Goal: Leave review/rating: Share an evaluation or opinion about a product, service, or content

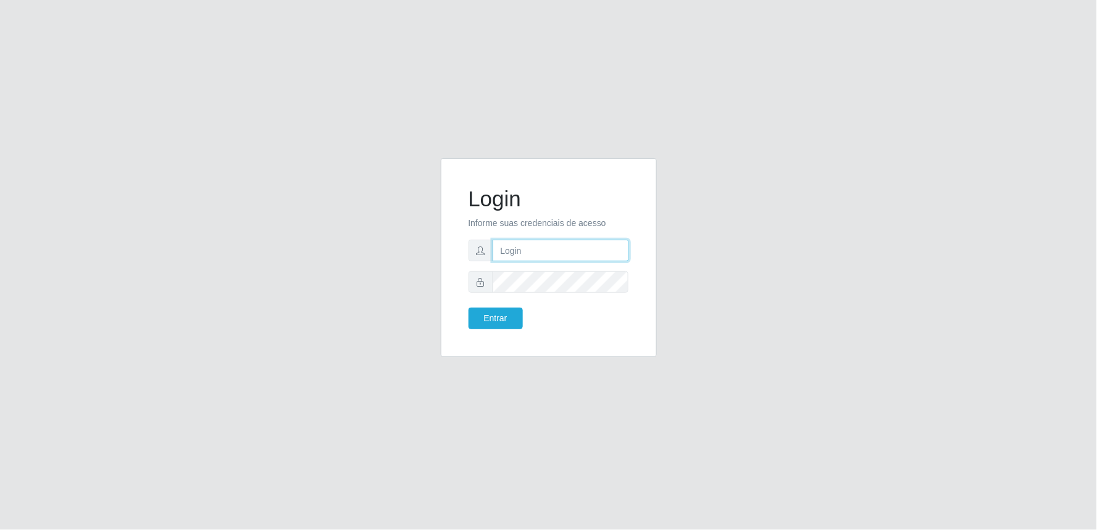
click at [541, 249] on input "text" at bounding box center [561, 251] width 136 height 22
type input "[EMAIL_ADDRESS][DOMAIN_NAME]"
click at [469, 307] on button "Entrar" at bounding box center [496, 318] width 54 height 22
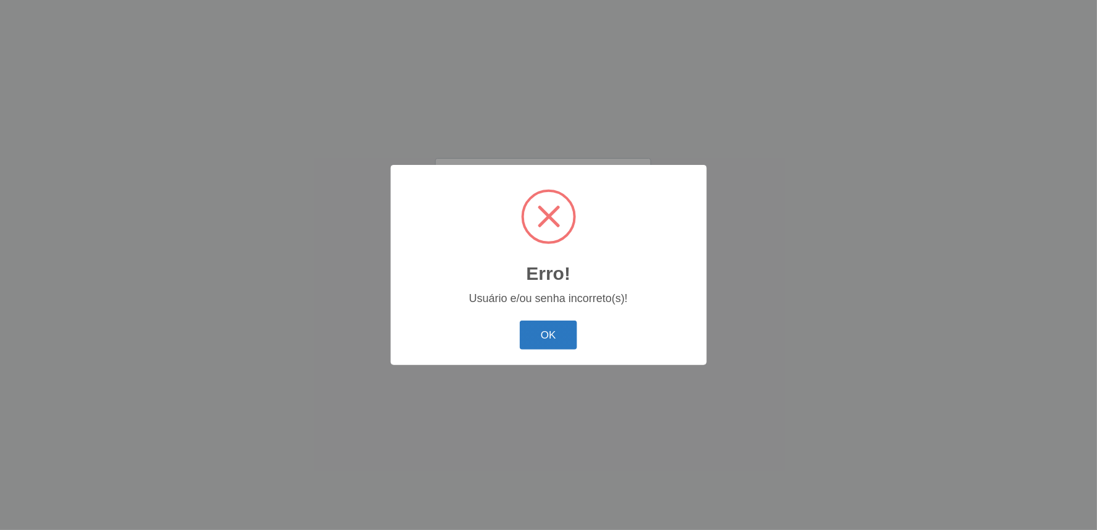
click at [544, 337] on button "OK" at bounding box center [548, 334] width 57 height 29
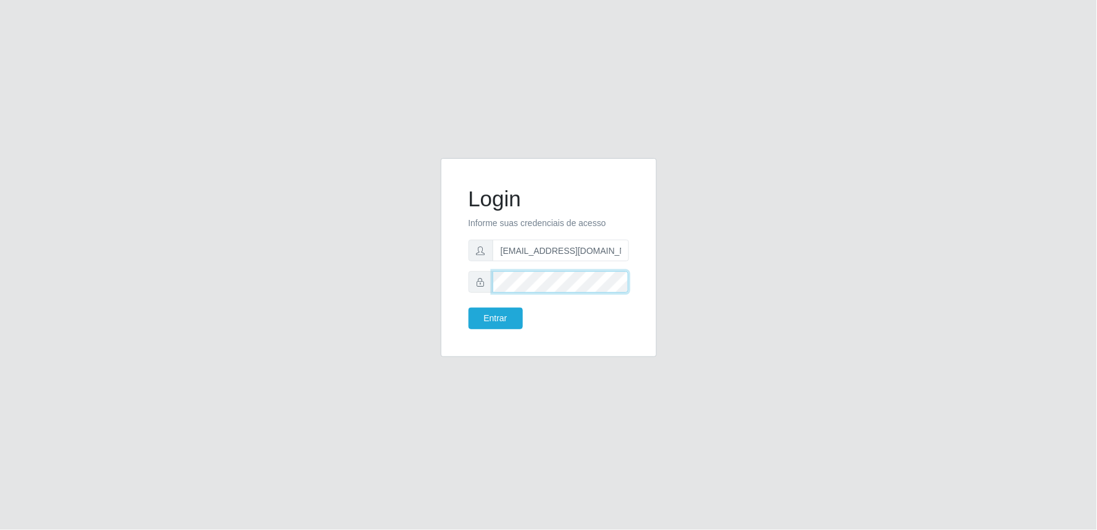
click at [469, 307] on button "Entrar" at bounding box center [496, 318] width 54 height 22
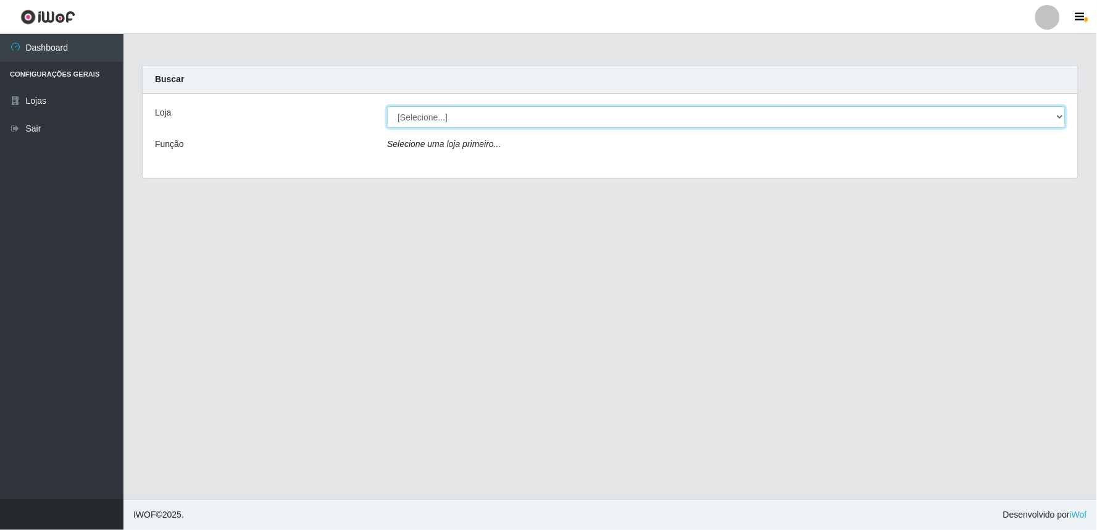
click at [1058, 115] on select "[Selecione...] Queiroz Atacadão - Ceará Mirim" at bounding box center [726, 117] width 679 height 22
select select "465"
click at [387, 106] on select "[Selecione...] Queiroz Atacadão - Ceará Mirim" at bounding box center [726, 117] width 679 height 22
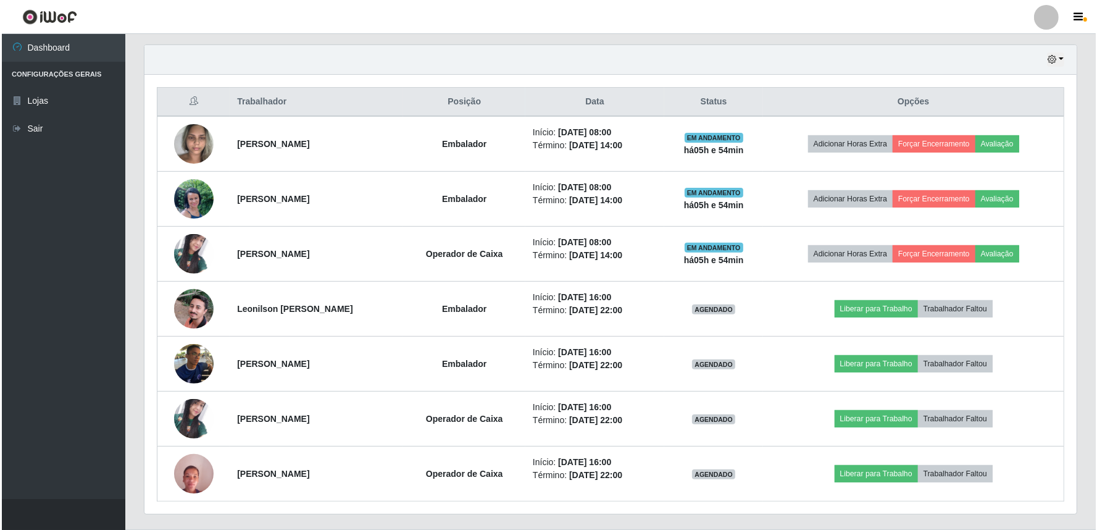
scroll to position [455, 0]
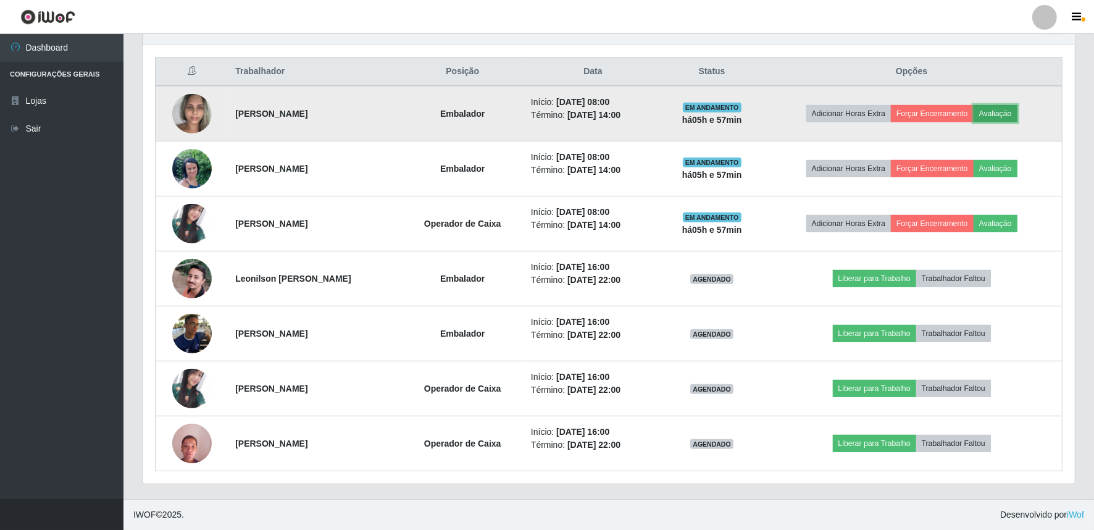
click at [1010, 112] on button "Avaliação" at bounding box center [996, 113] width 44 height 17
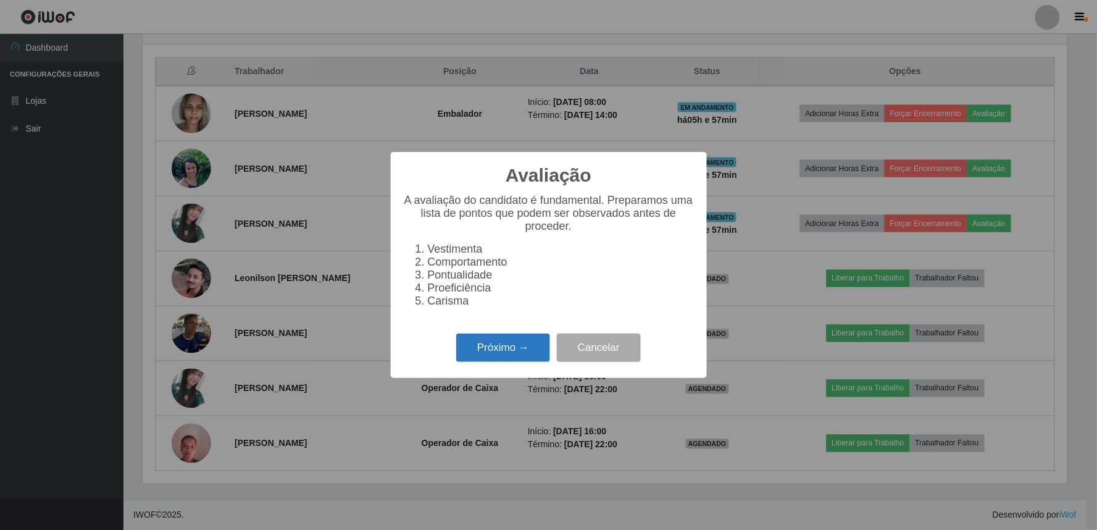
click at [529, 353] on button "Próximo →" at bounding box center [503, 347] width 94 height 29
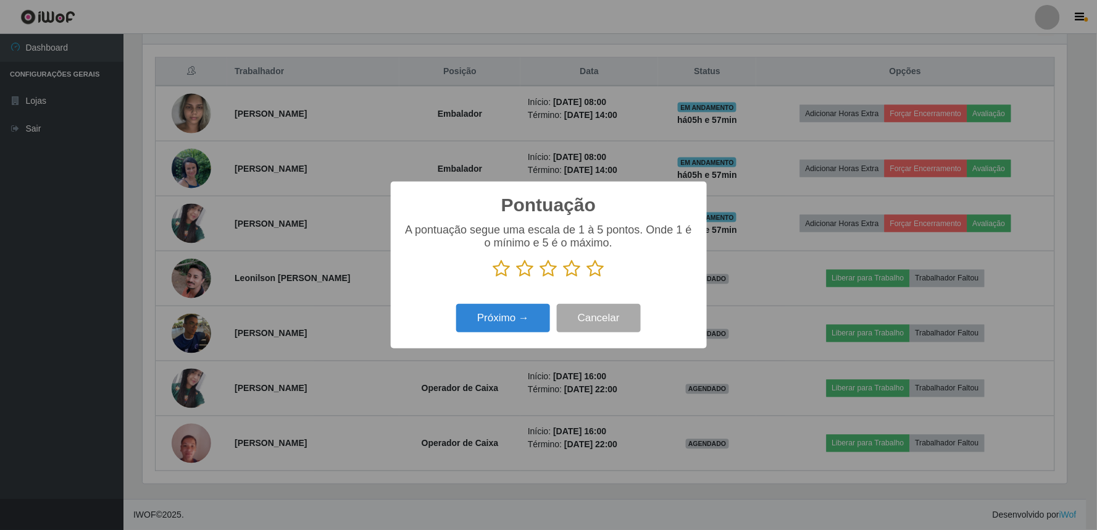
scroll to position [617197, 616528]
click at [571, 276] on icon at bounding box center [572, 268] width 17 height 19
click at [564, 278] on input "radio" at bounding box center [564, 278] width 0 height 0
click at [495, 325] on button "Próximo →" at bounding box center [503, 318] width 94 height 29
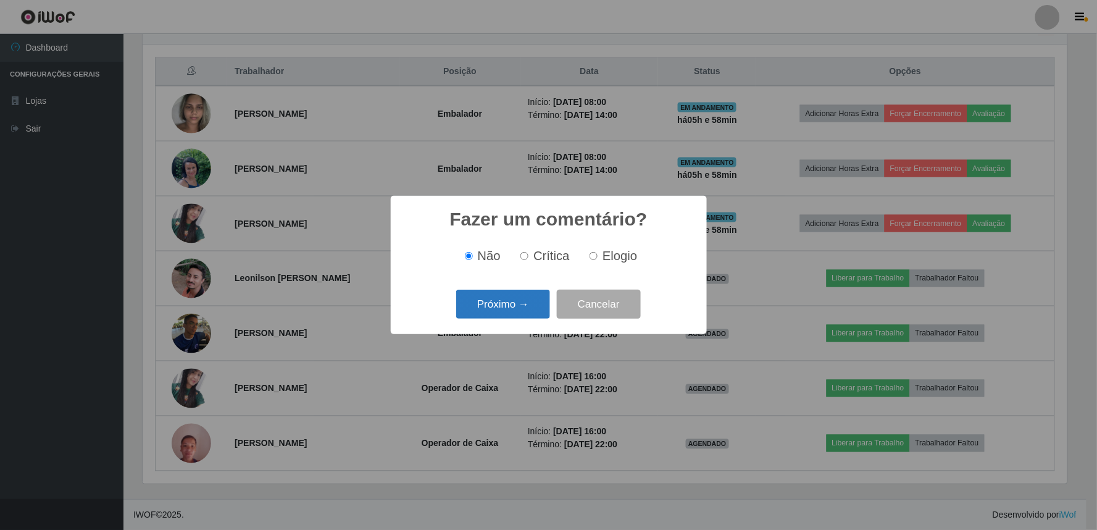
click at [511, 312] on button "Próximo →" at bounding box center [503, 304] width 94 height 29
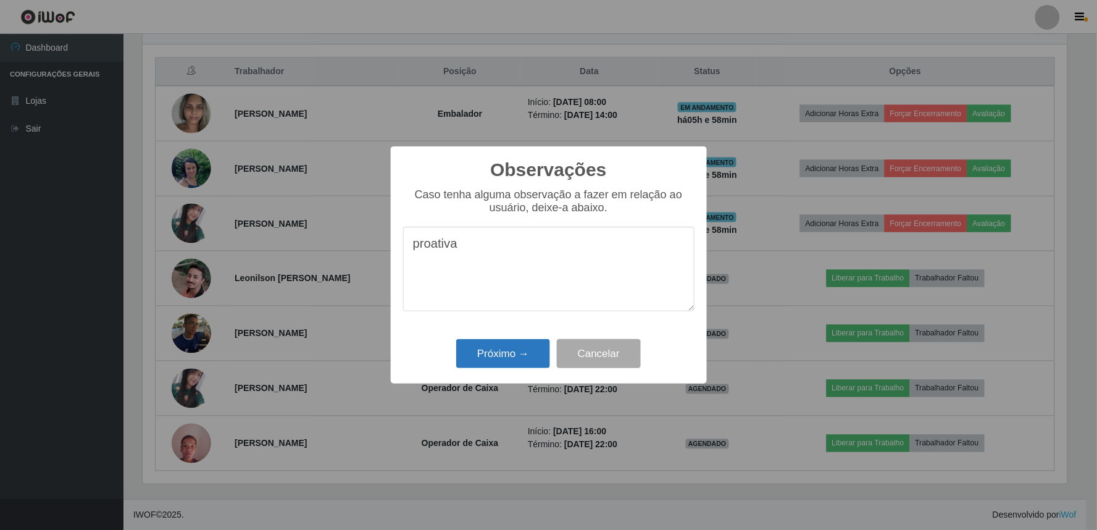
type textarea "proativa"
click at [476, 362] on button "Próximo →" at bounding box center [503, 353] width 94 height 29
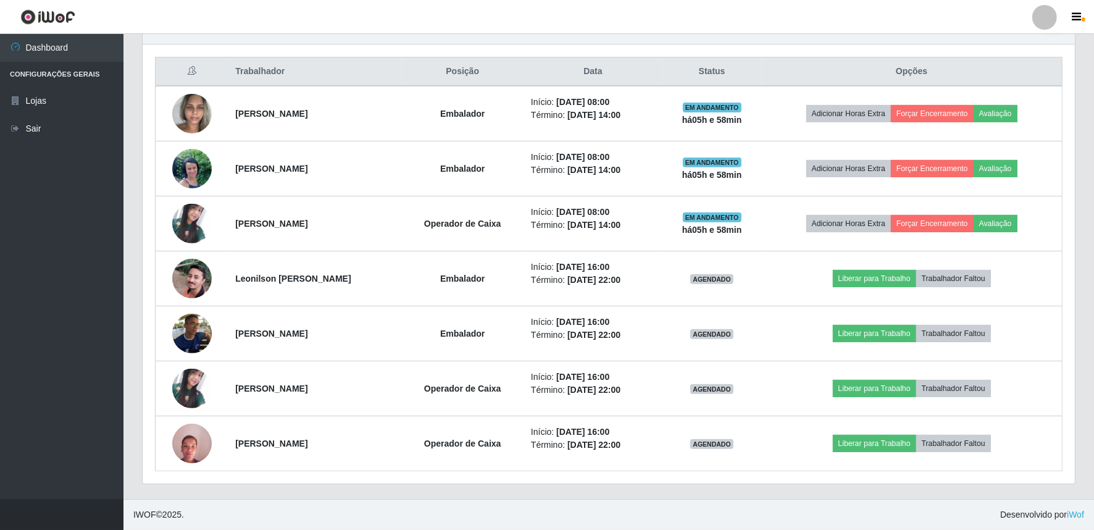
scroll to position [256, 932]
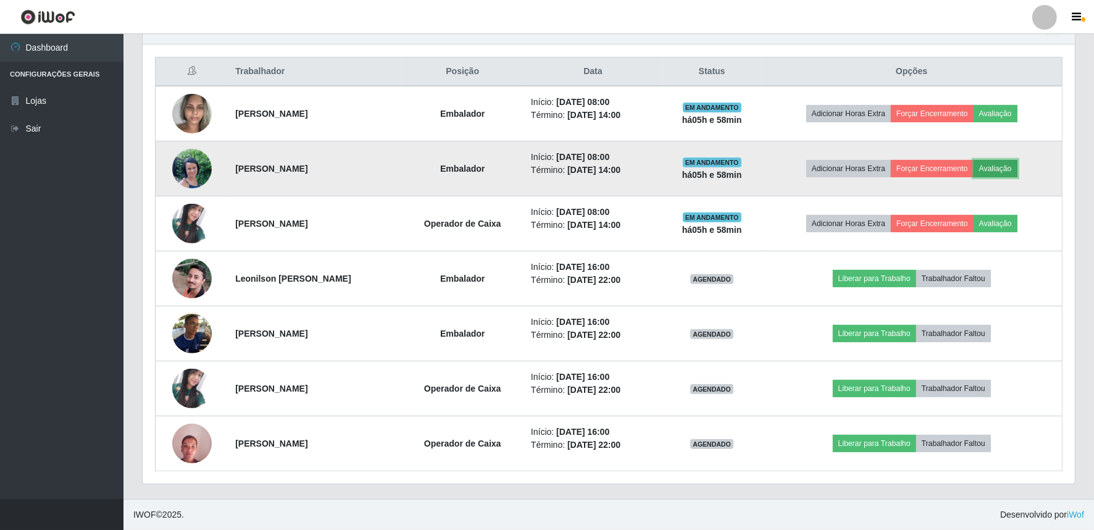
click at [1018, 169] on button "Avaliação" at bounding box center [996, 168] width 44 height 17
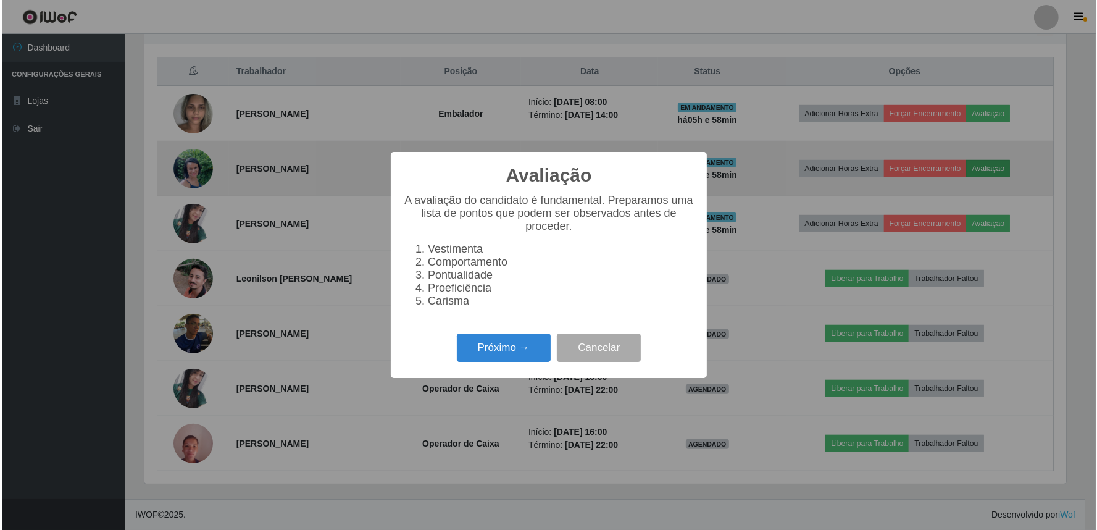
scroll to position [256, 924]
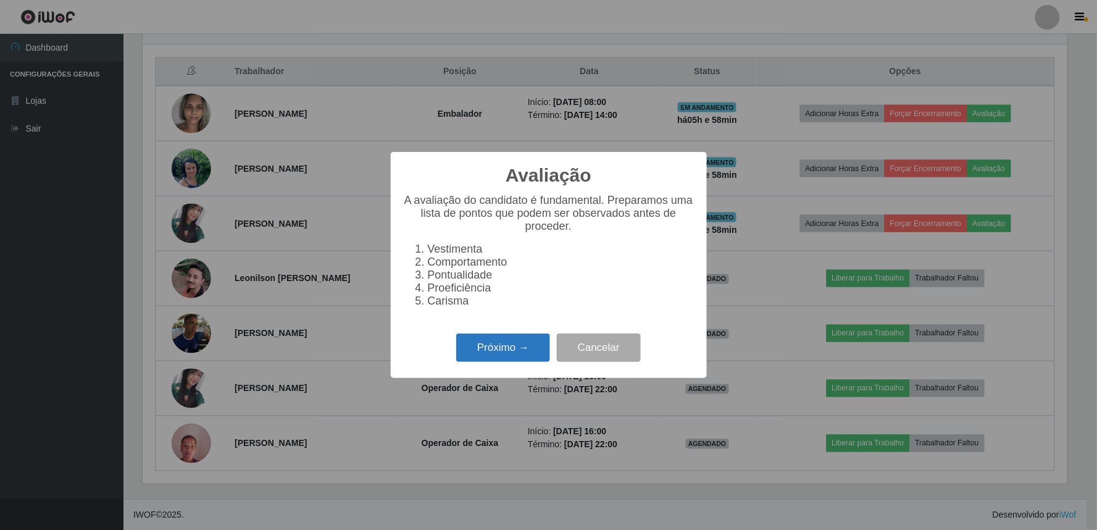
click at [522, 346] on button "Próximo →" at bounding box center [503, 347] width 94 height 29
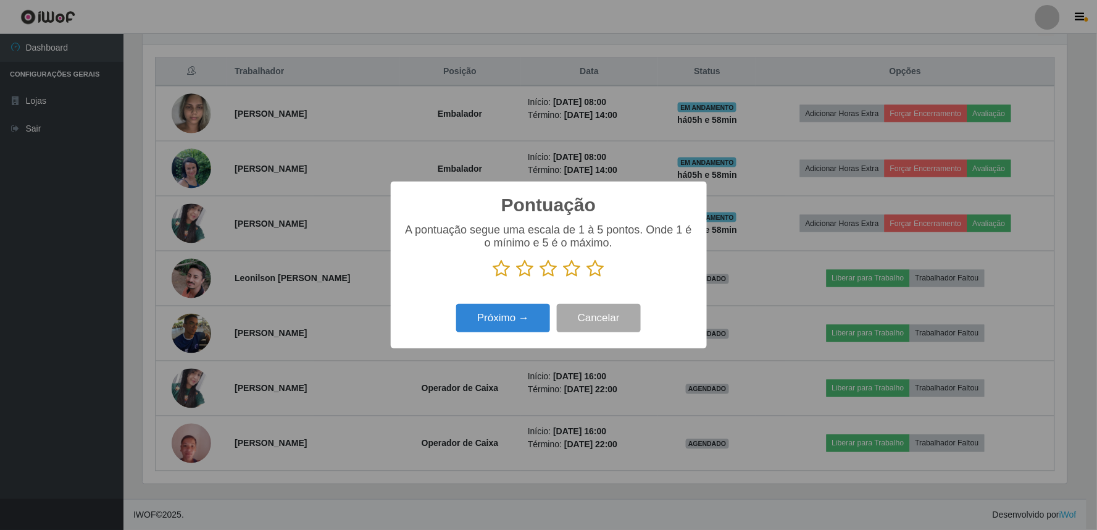
scroll to position [617197, 616528]
click at [577, 268] on icon at bounding box center [572, 268] width 17 height 19
click at [564, 278] on input "radio" at bounding box center [564, 278] width 0 height 0
click at [507, 319] on button "Próximo →" at bounding box center [503, 318] width 94 height 29
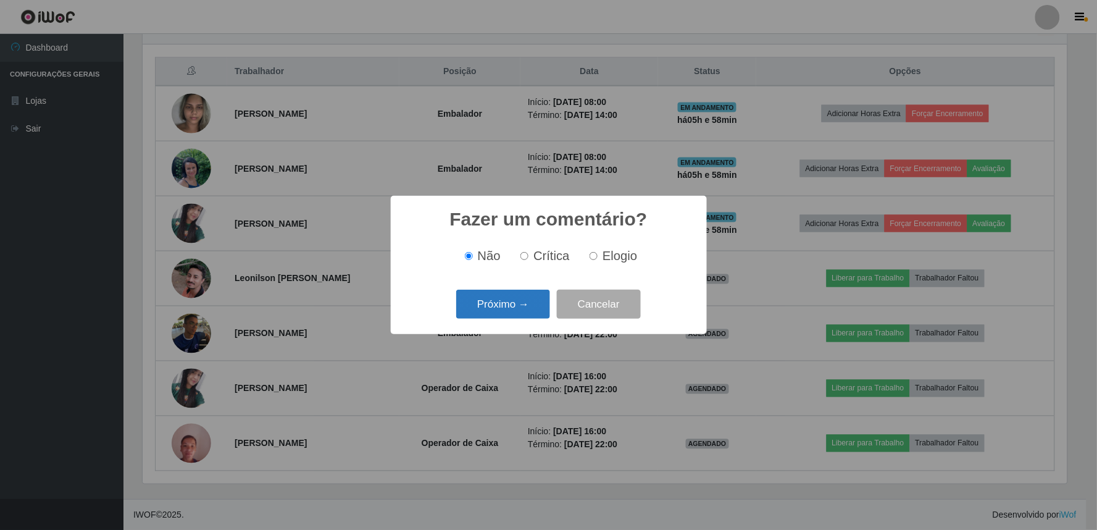
click at [489, 303] on button "Próximo →" at bounding box center [503, 304] width 94 height 29
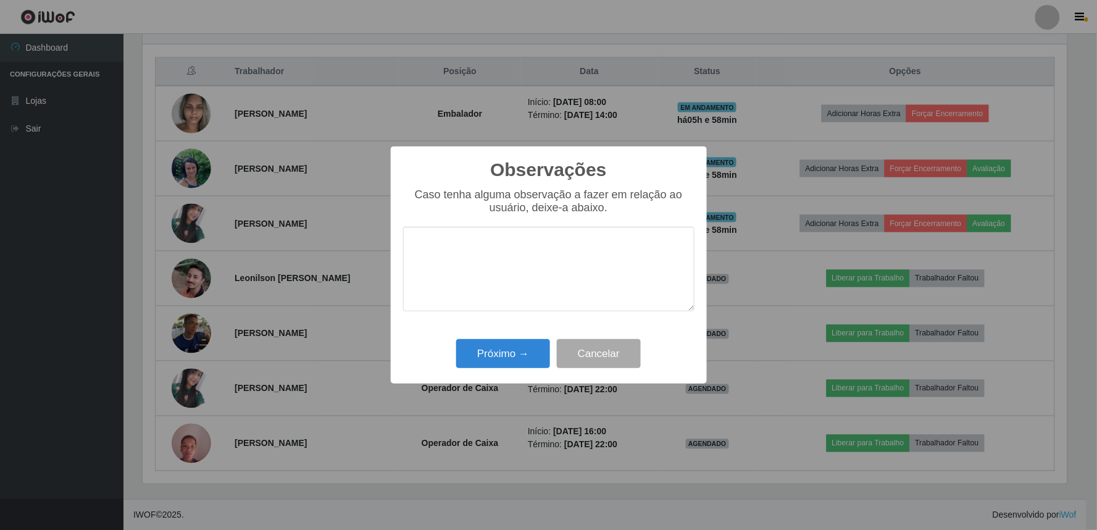
click at [488, 255] on textarea at bounding box center [548, 269] width 291 height 85
type textarea "ágil"
click at [501, 356] on button "Próximo →" at bounding box center [503, 353] width 94 height 29
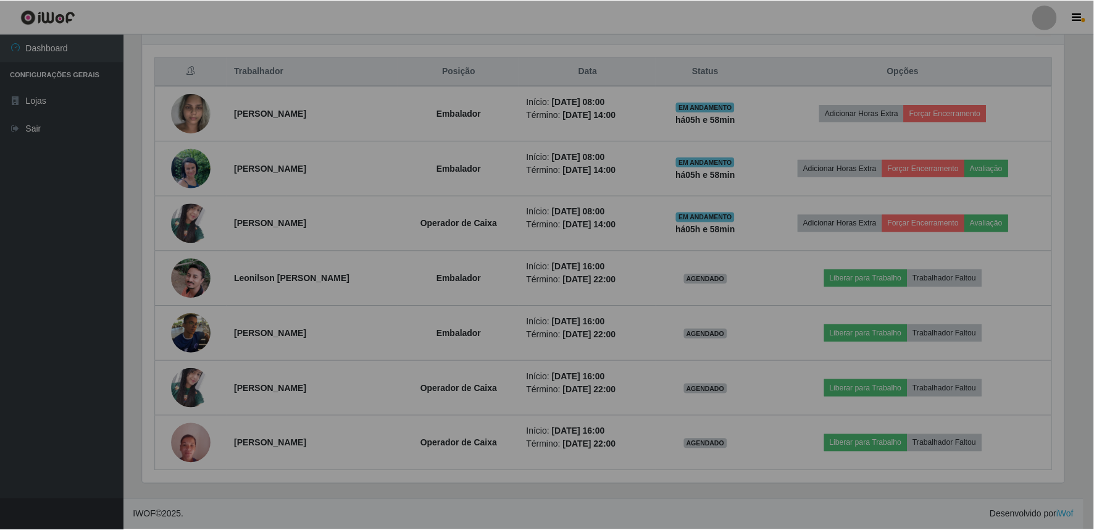
scroll to position [256, 932]
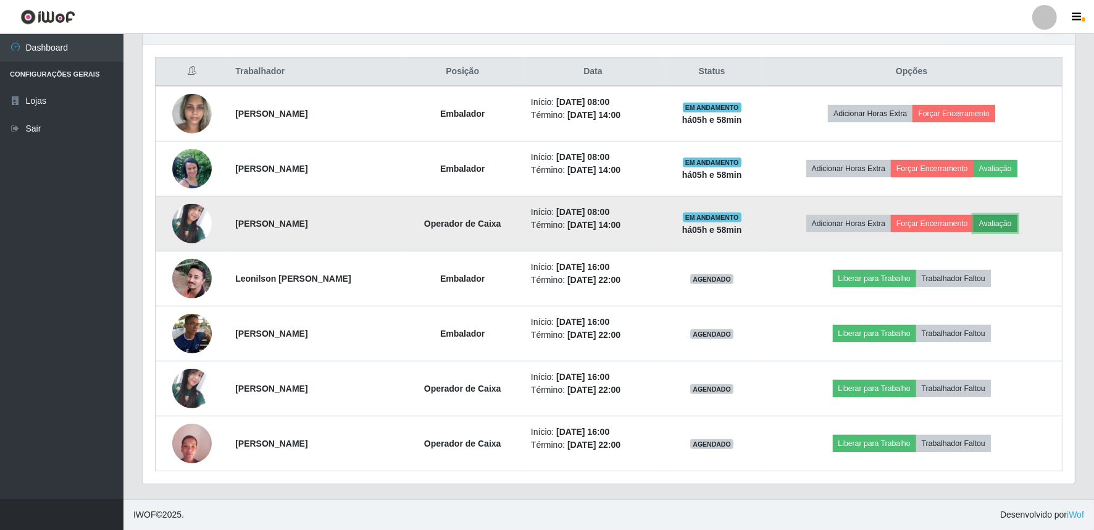
click at [1000, 226] on button "Avaliação" at bounding box center [996, 223] width 44 height 17
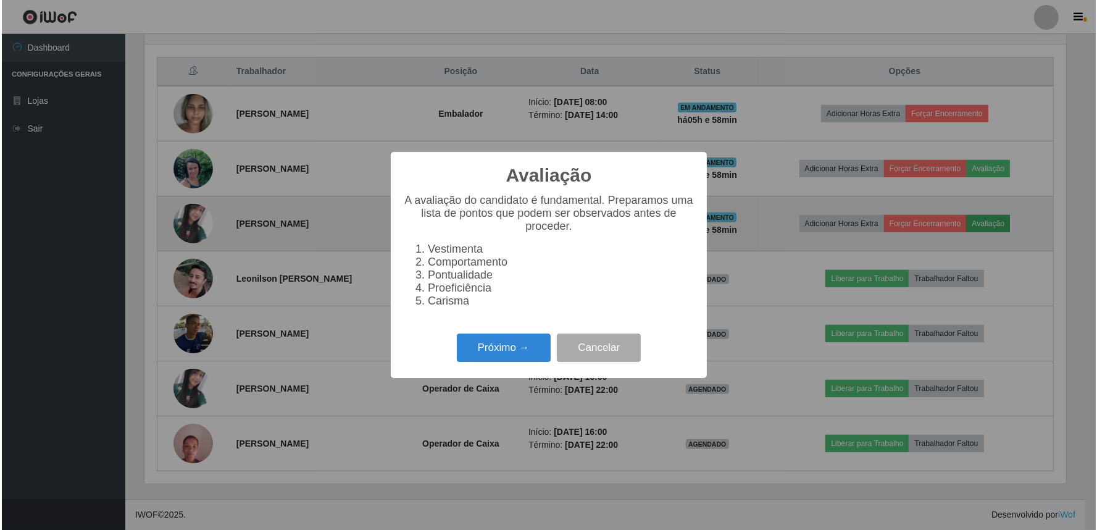
scroll to position [256, 924]
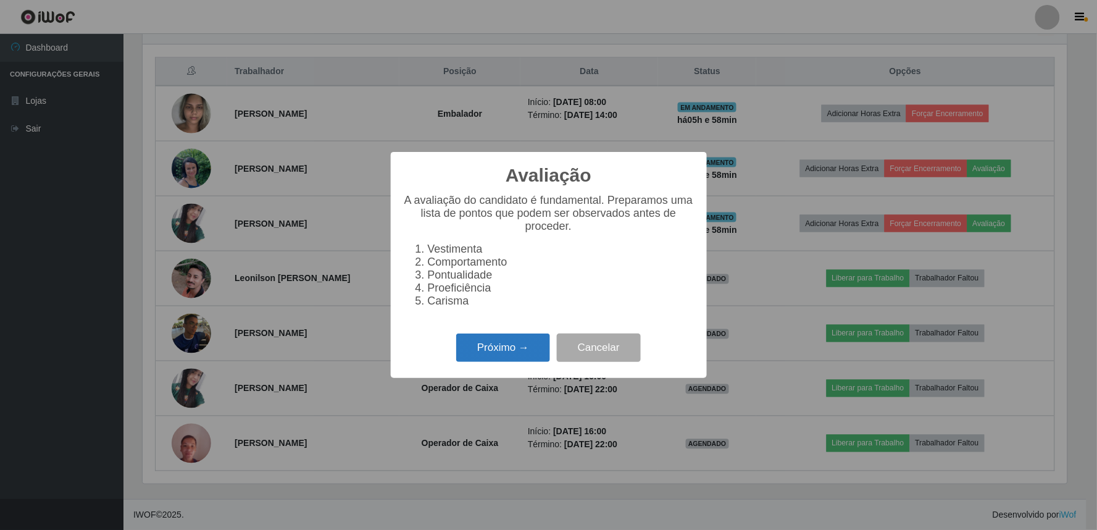
click at [477, 349] on button "Próximo →" at bounding box center [503, 347] width 94 height 29
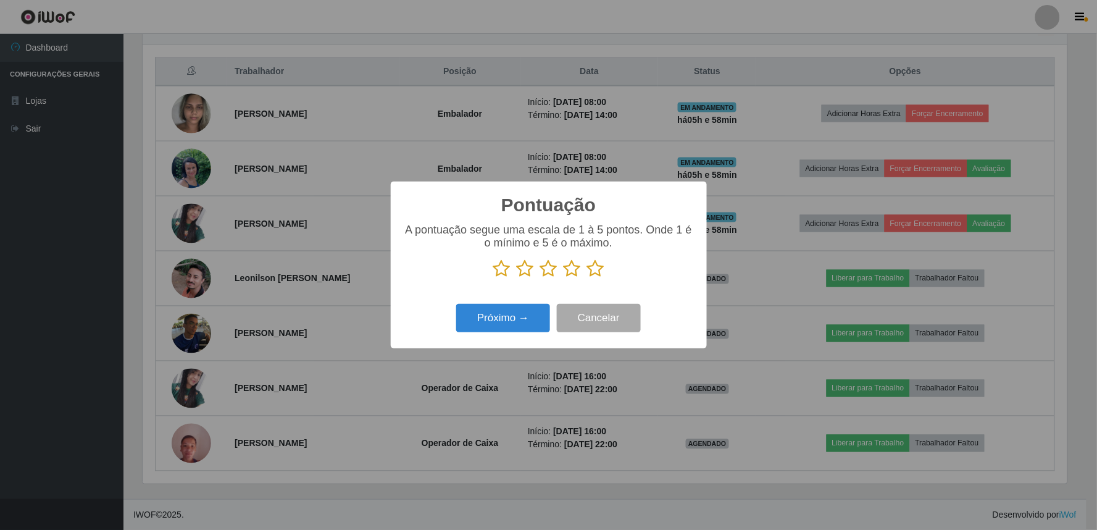
click at [573, 272] on icon at bounding box center [572, 268] width 17 height 19
click at [564, 278] on input "radio" at bounding box center [564, 278] width 0 height 0
click at [521, 319] on button "Próximo →" at bounding box center [503, 318] width 94 height 29
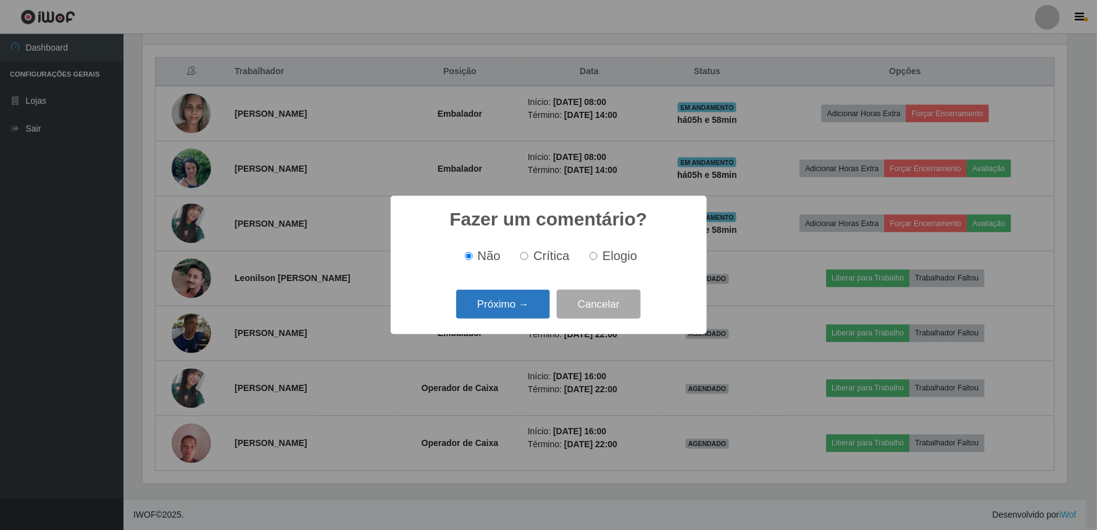
click at [526, 307] on button "Próximo →" at bounding box center [503, 304] width 94 height 29
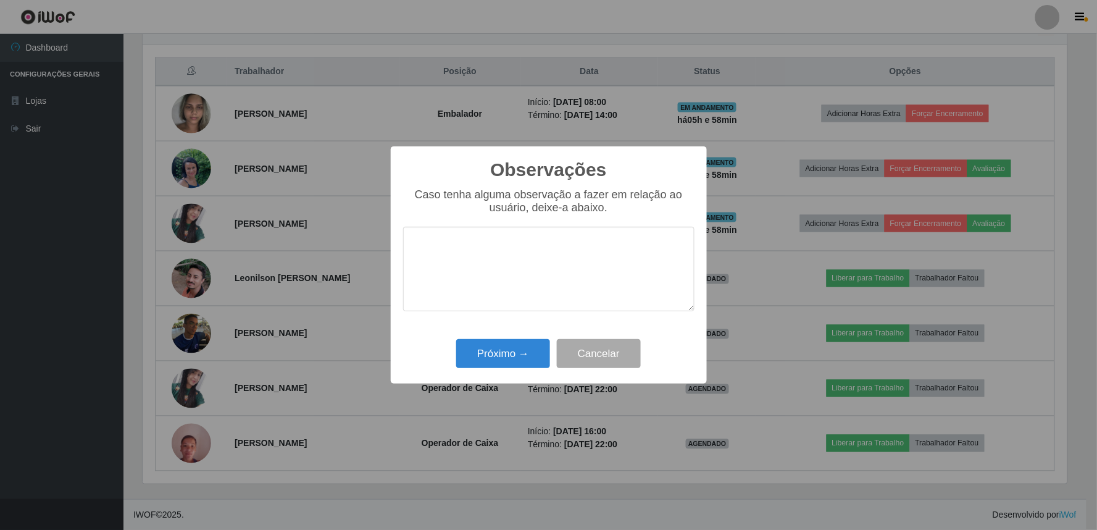
click at [521, 254] on textarea at bounding box center [548, 269] width 291 height 85
type textarea "bom atendimento"
click at [490, 356] on button "Próximo →" at bounding box center [503, 353] width 94 height 29
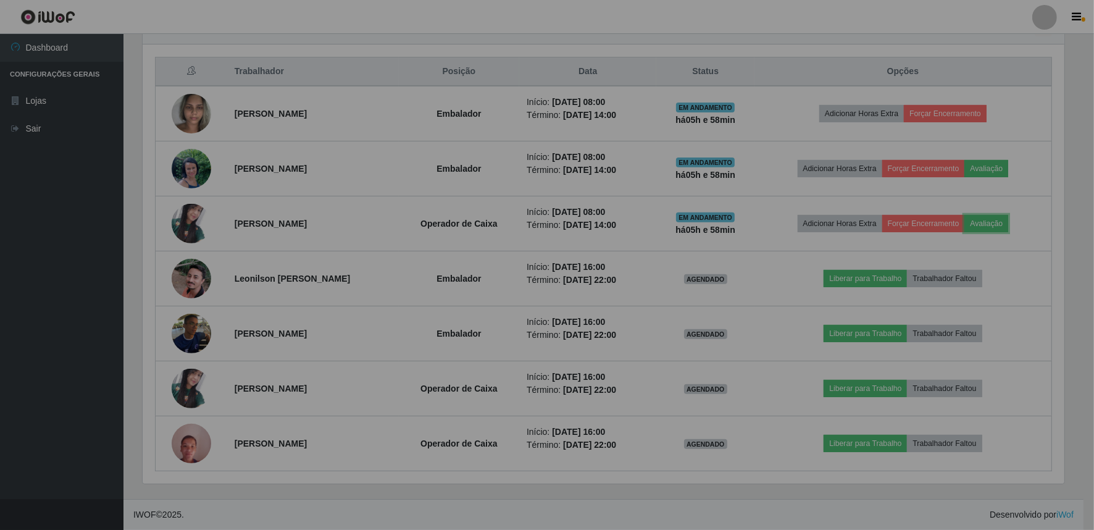
scroll to position [256, 932]
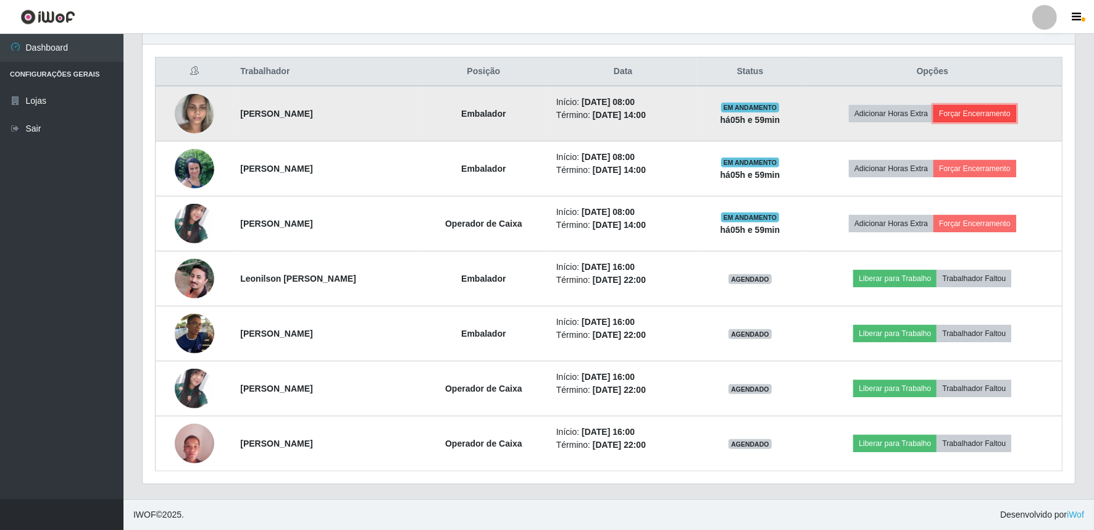
click at [974, 113] on button "Forçar Encerramento" at bounding box center [975, 113] width 83 height 17
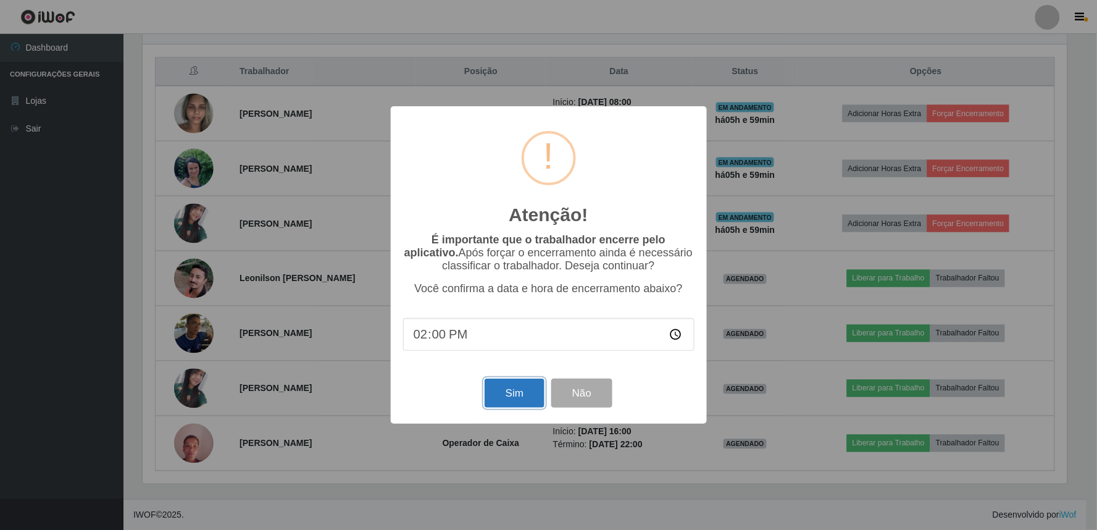
click at [517, 391] on button "Sim" at bounding box center [515, 392] width 60 height 29
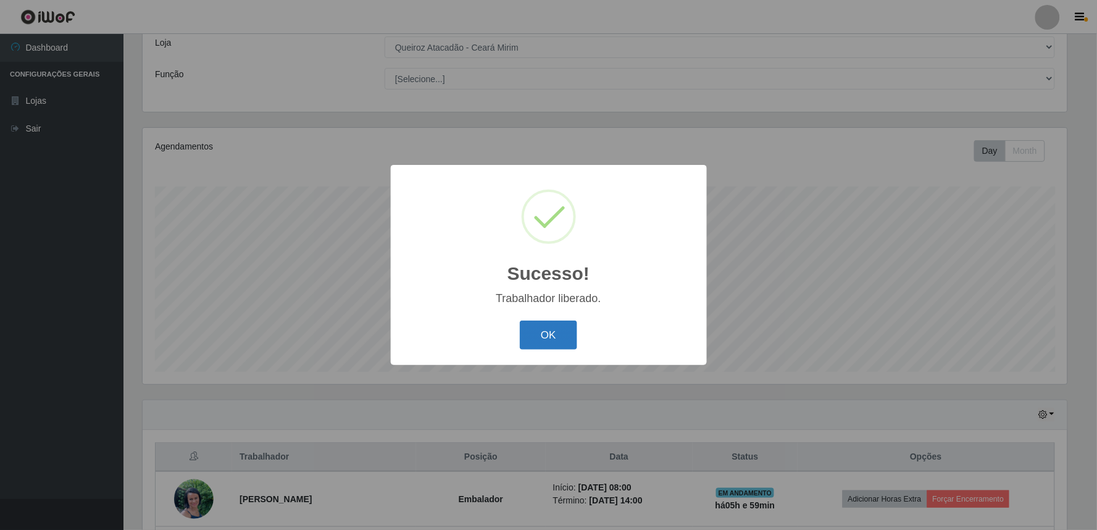
click at [556, 343] on button "OK" at bounding box center [548, 334] width 57 height 29
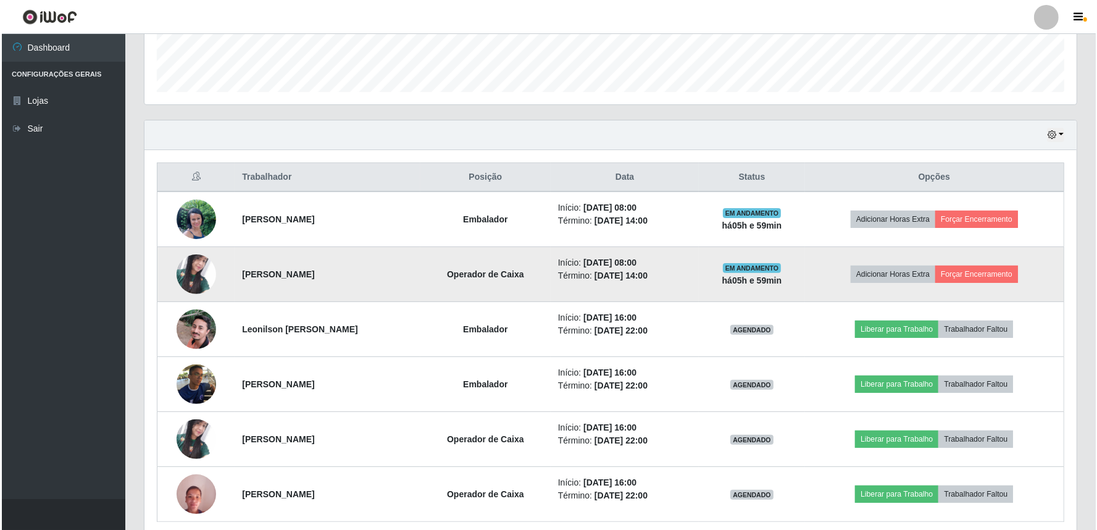
scroll to position [399, 0]
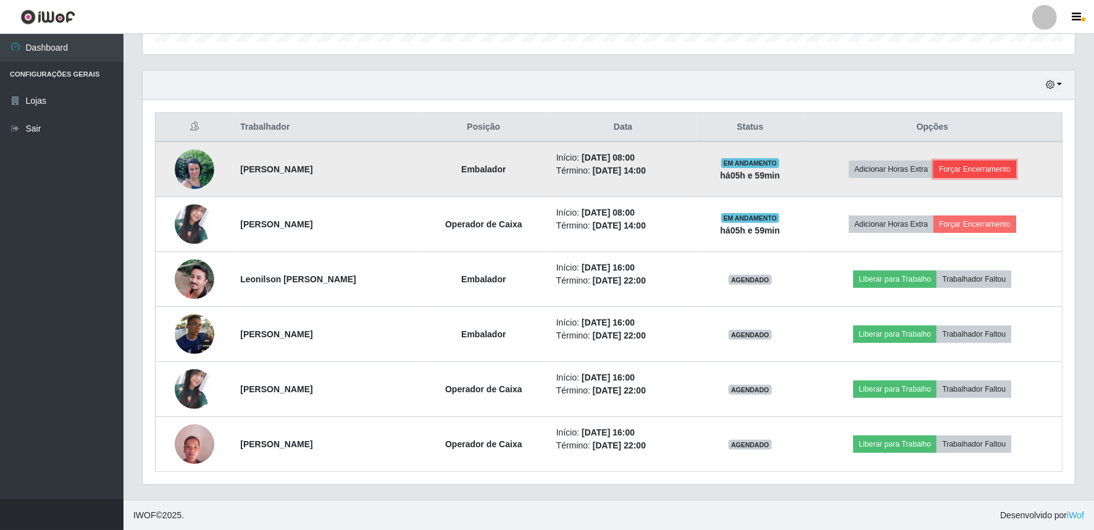
click at [979, 167] on button "Forçar Encerramento" at bounding box center [975, 169] width 83 height 17
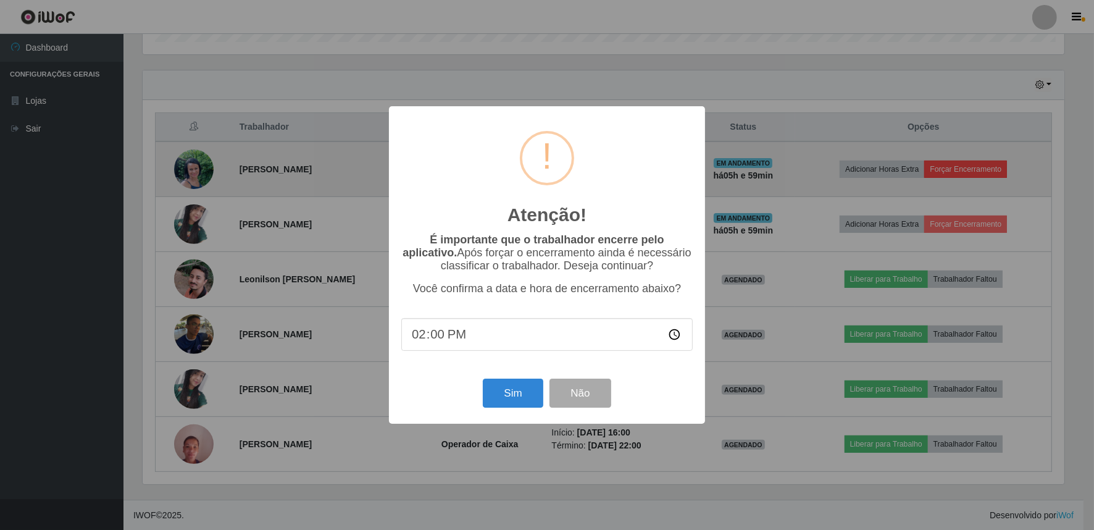
scroll to position [256, 924]
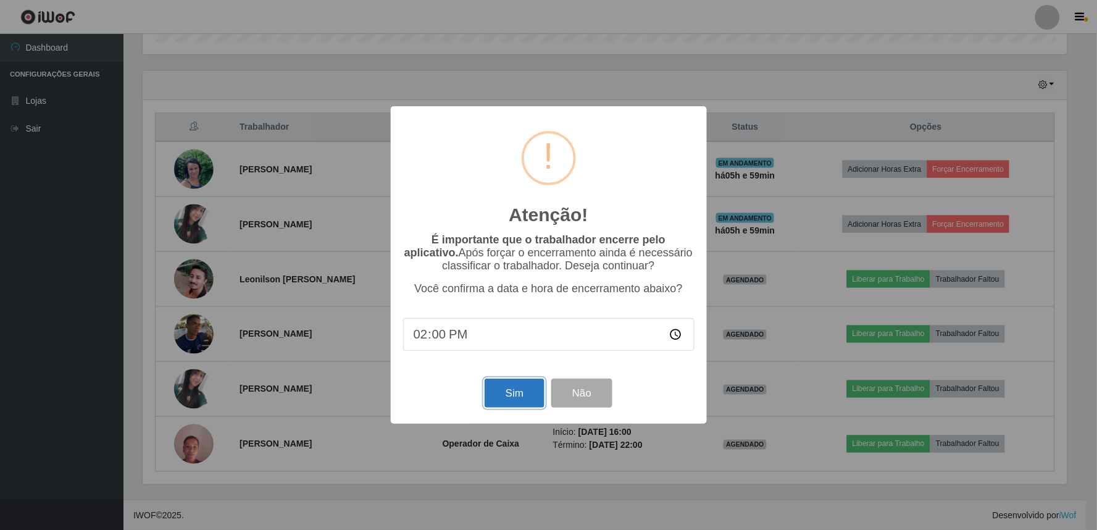
click at [507, 399] on button "Sim" at bounding box center [515, 392] width 60 height 29
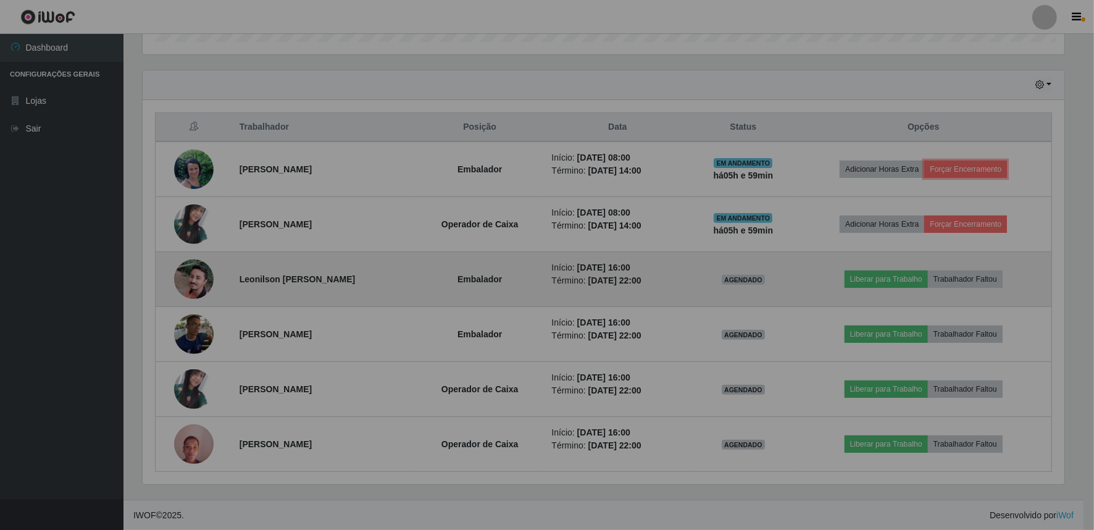
scroll to position [0, 0]
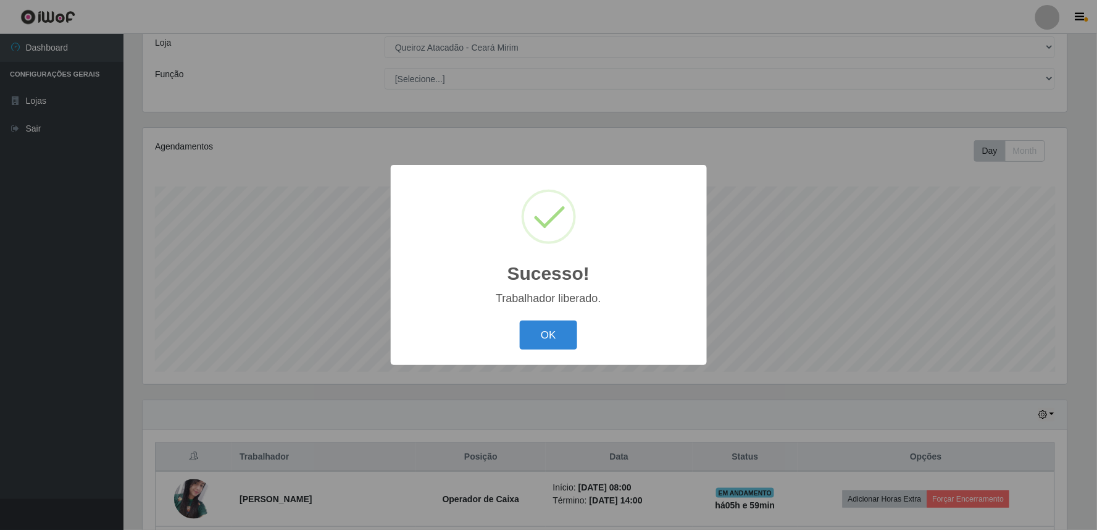
click at [516, 337] on div "OK Cancel" at bounding box center [548, 334] width 291 height 35
click at [548, 335] on button "OK" at bounding box center [548, 334] width 57 height 29
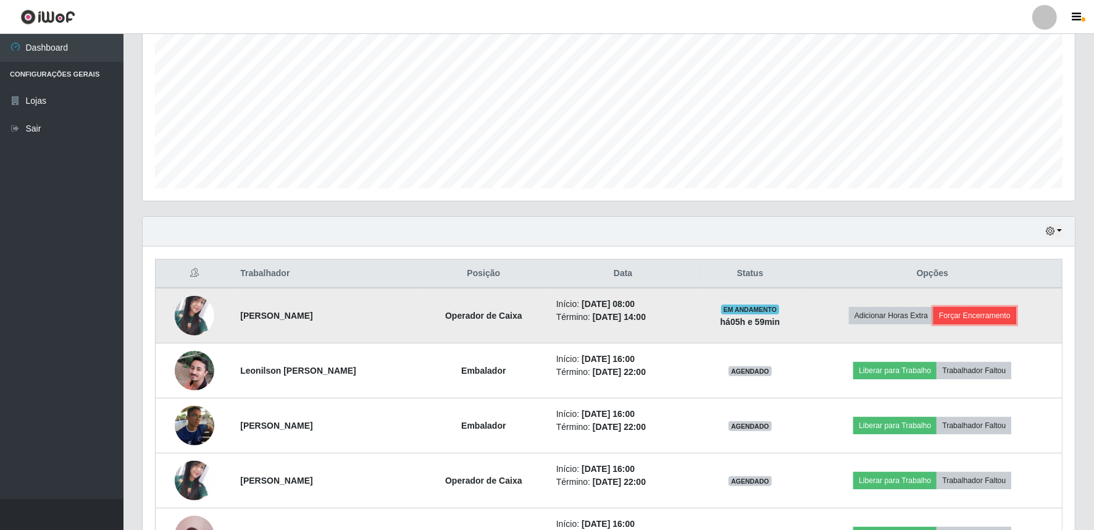
click at [1003, 317] on button "Forçar Encerramento" at bounding box center [975, 315] width 83 height 17
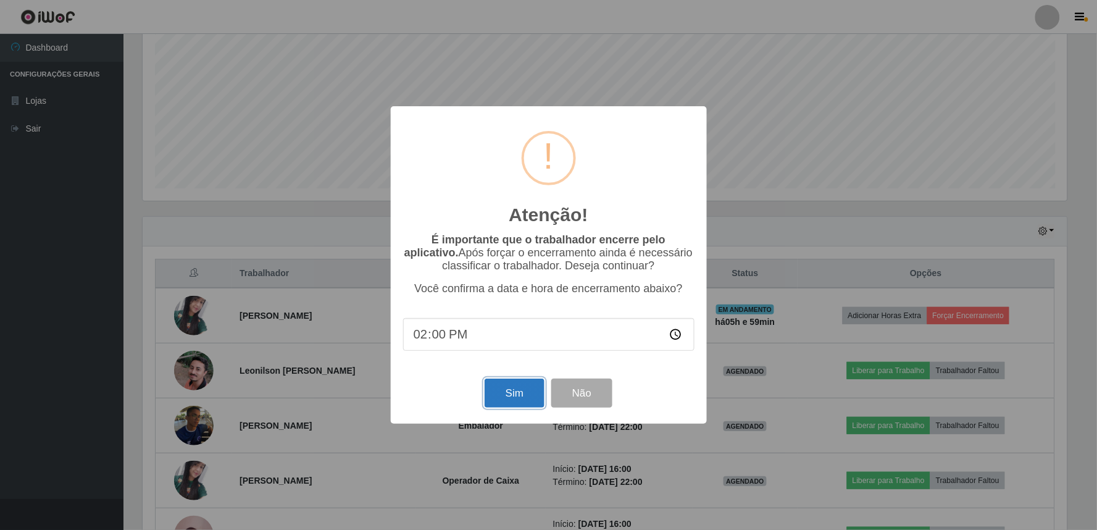
click at [492, 390] on button "Sim" at bounding box center [515, 392] width 60 height 29
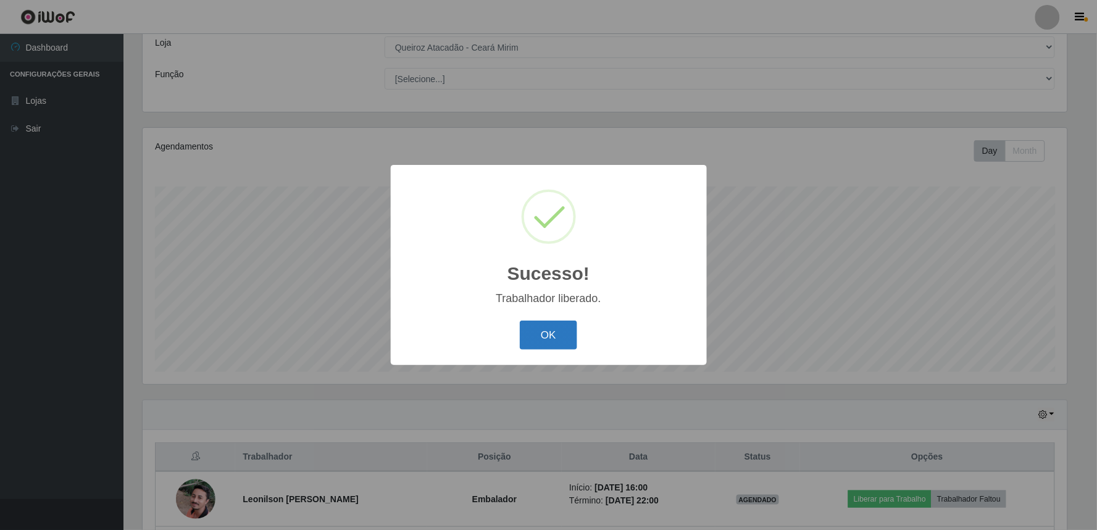
click at [566, 328] on button "OK" at bounding box center [548, 334] width 57 height 29
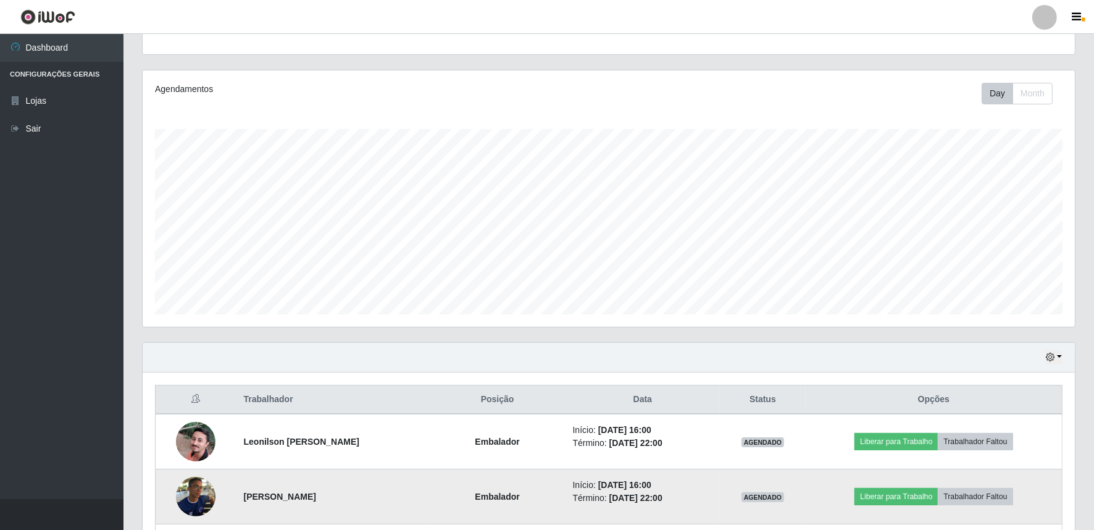
scroll to position [290, 0]
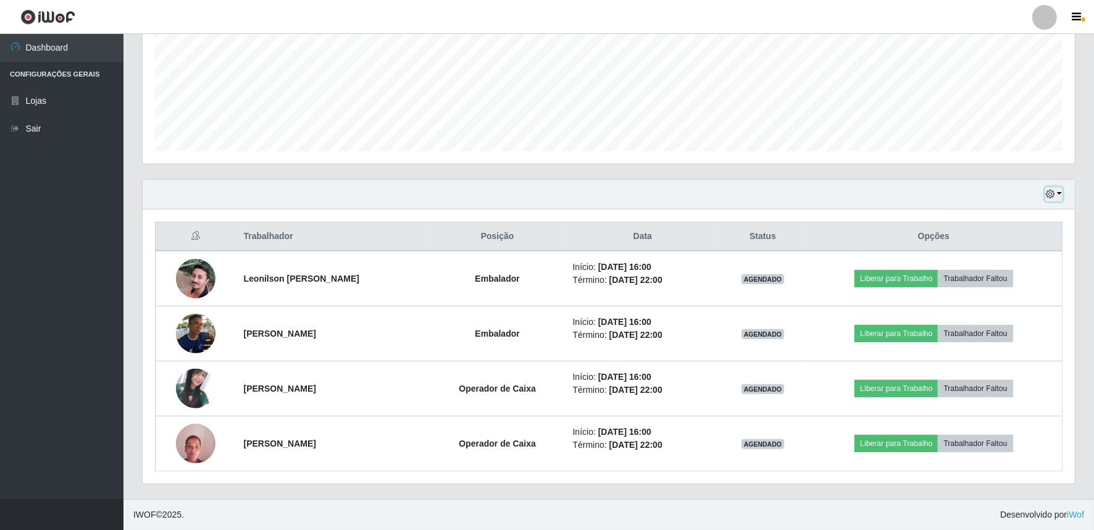
click at [1059, 196] on button "button" at bounding box center [1053, 194] width 17 height 14
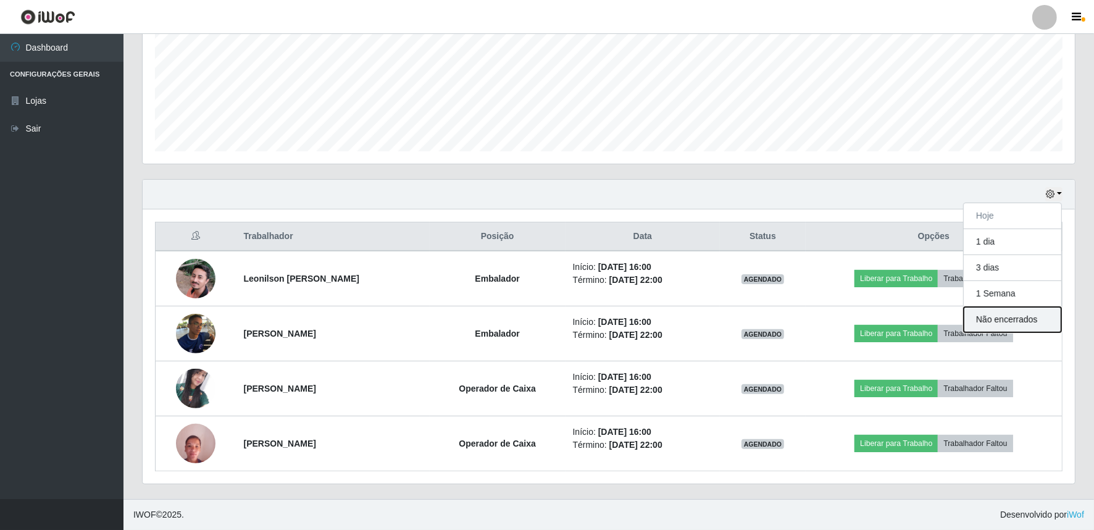
click at [1016, 317] on button "Não encerrados" at bounding box center [1013, 319] width 98 height 25
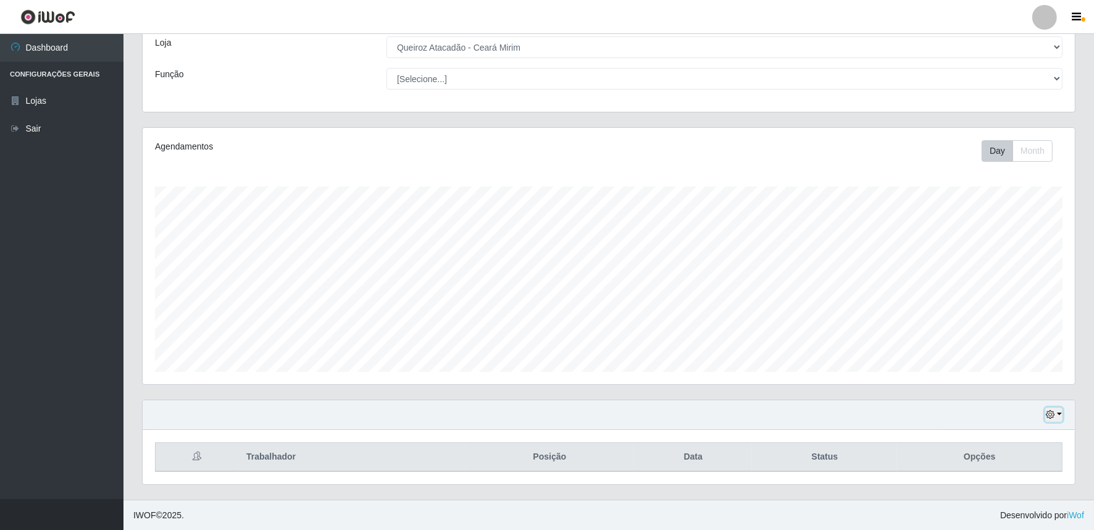
click at [1058, 414] on button "button" at bounding box center [1053, 415] width 17 height 14
click at [998, 287] on button "Hoje" at bounding box center [1013, 290] width 98 height 26
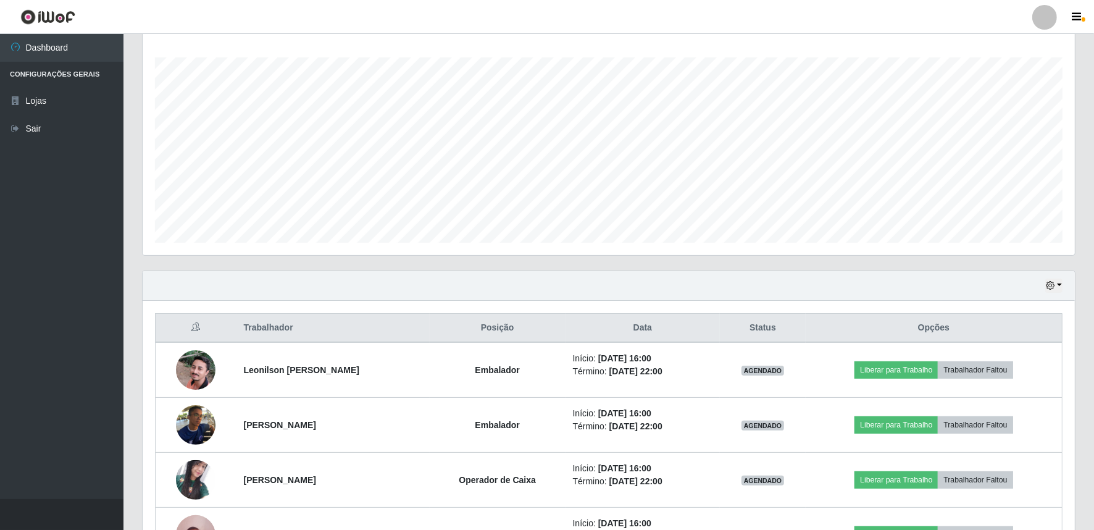
scroll to position [290, 0]
